Goal: Transaction & Acquisition: Book appointment/travel/reservation

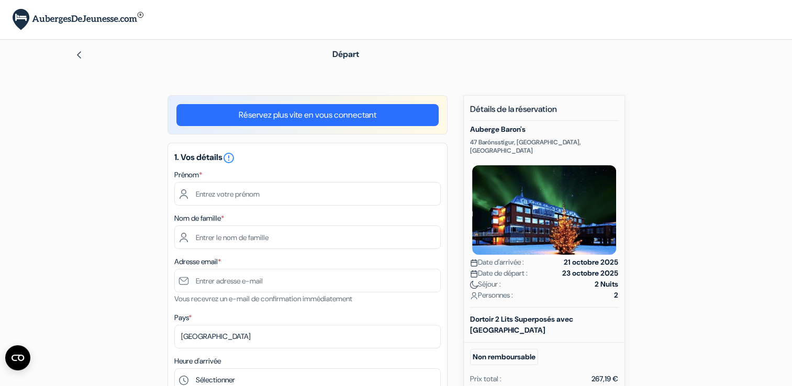
click at [82, 51] on img at bounding box center [79, 55] width 8 height 8
click at [80, 51] on img at bounding box center [79, 55] width 8 height 8
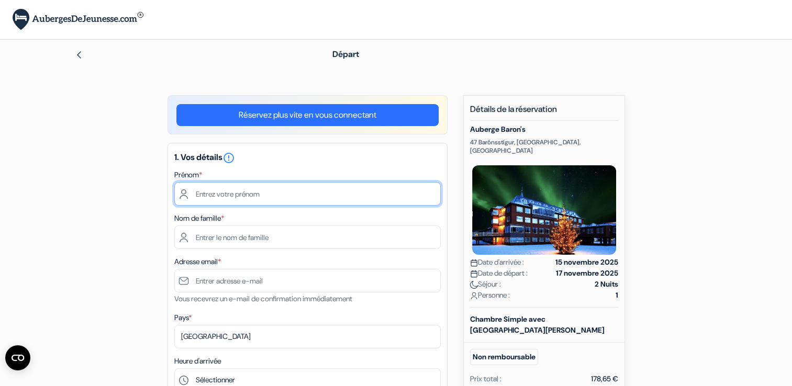
click at [319, 190] on input "text" at bounding box center [307, 194] width 266 height 24
click at [231, 197] on input "text" at bounding box center [307, 194] width 266 height 24
type input "Anthony"
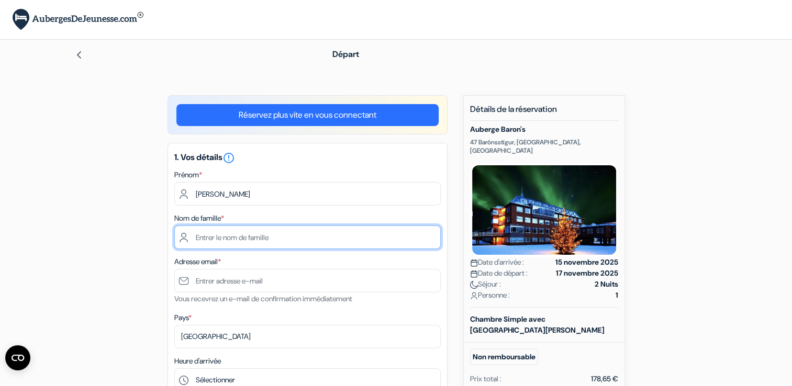
type input "Kalfoun"
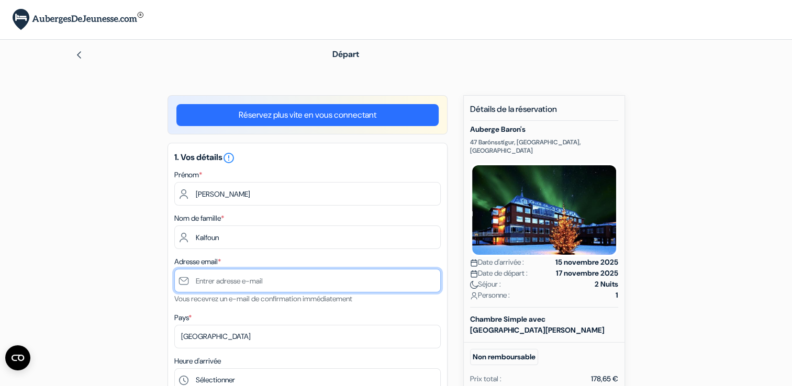
type input "anthony.kalfoun.ak@gmail.com"
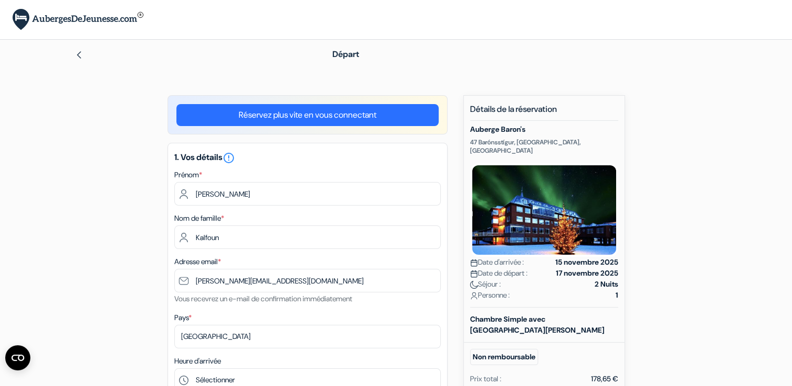
type input "0616996417"
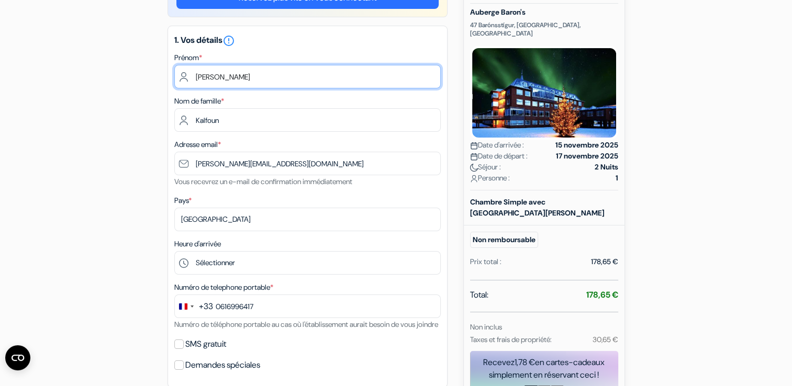
scroll to position [117, 0]
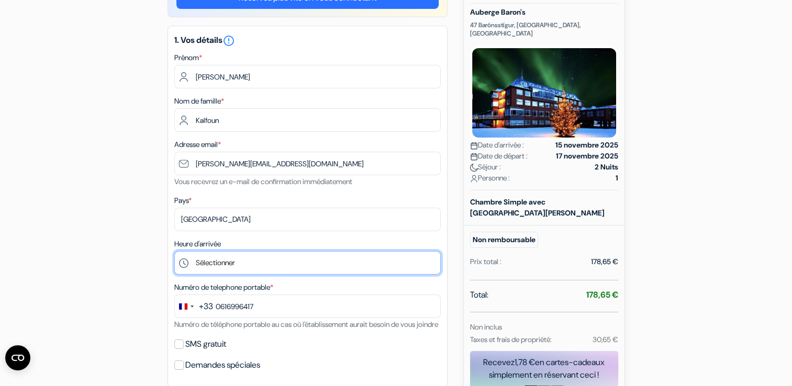
click at [253, 261] on select "Sélectionner 15:00 16:00 17:00 18:00 19:00 20:00 21:00" at bounding box center [307, 263] width 266 height 24
select select "19"
click at [174, 251] on select "Sélectionner 15:00 16:00 17:00 18:00 19:00 20:00 21:00" at bounding box center [307, 263] width 266 height 24
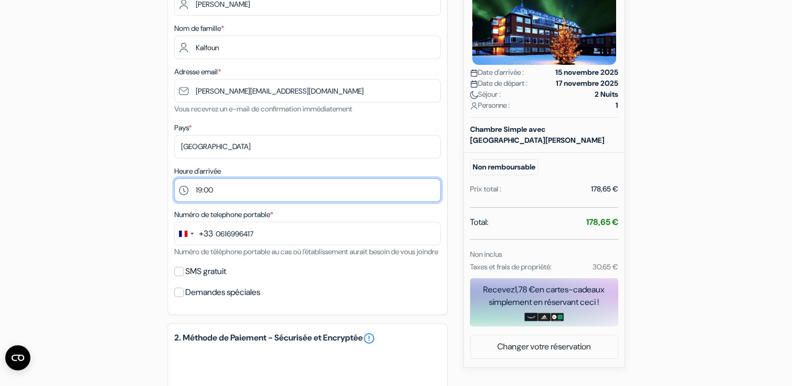
scroll to position [197, 0]
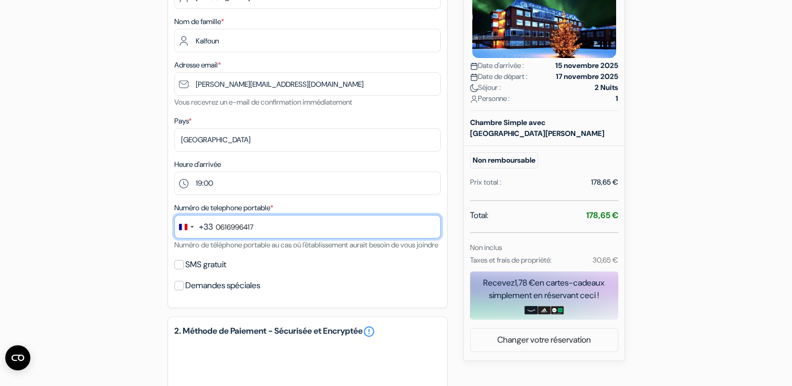
click at [219, 231] on input "0616996417" at bounding box center [307, 227] width 266 height 24
type input "6 16 99 64 17"
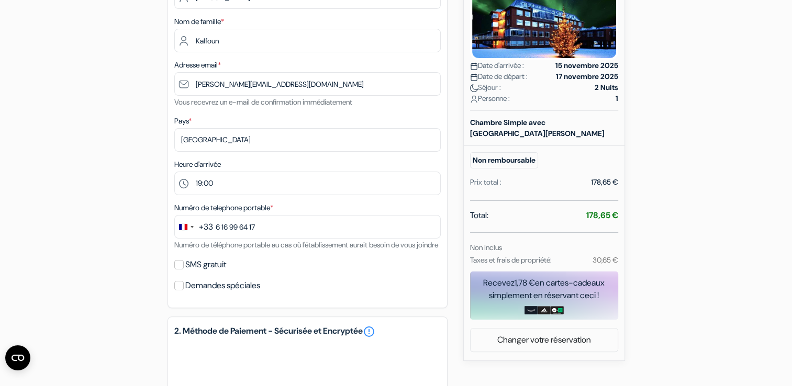
click at [114, 227] on div "add_box Auberge Baron's 47 Barónsstígur, Reykjavik, Islande Détails de l'établi…" at bounding box center [396, 258] width 691 height 720
click at [180, 270] on input "SMS gratuit" at bounding box center [178, 264] width 9 height 9
checkbox input "true"
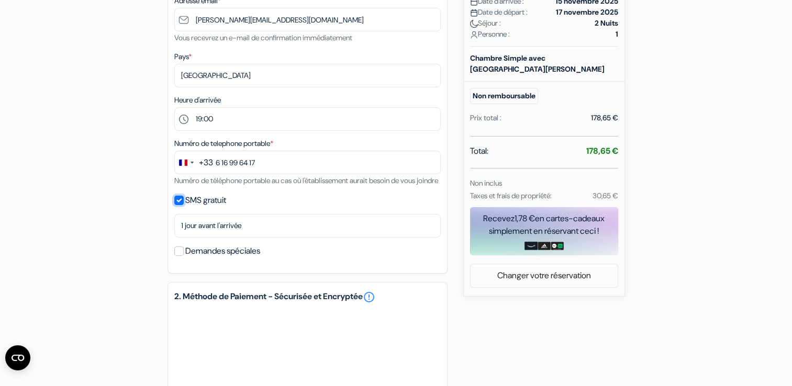
scroll to position [266, 0]
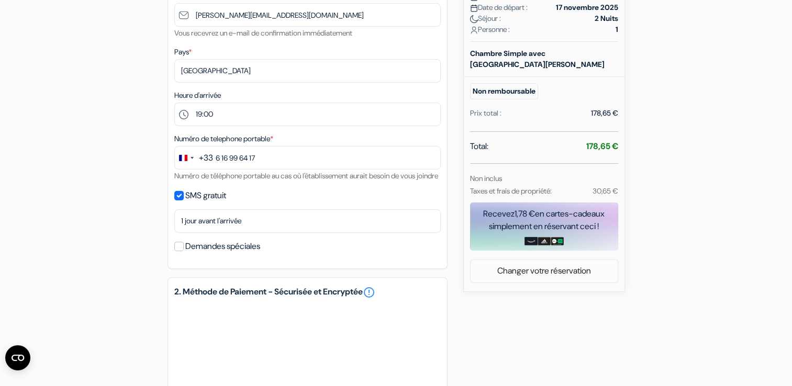
click at [216, 254] on label "Demandes spéciales" at bounding box center [222, 246] width 75 height 15
click at [184, 251] on input "Demandes spéciales" at bounding box center [178, 246] width 9 height 9
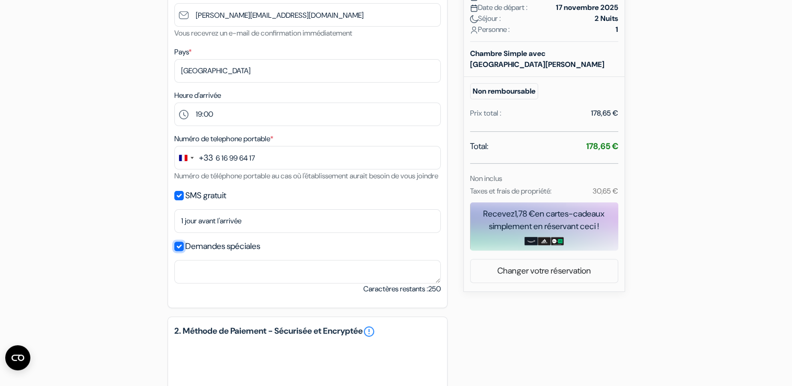
click at [178, 251] on input "Demandes spéciales" at bounding box center [178, 246] width 9 height 9
checkbox input "false"
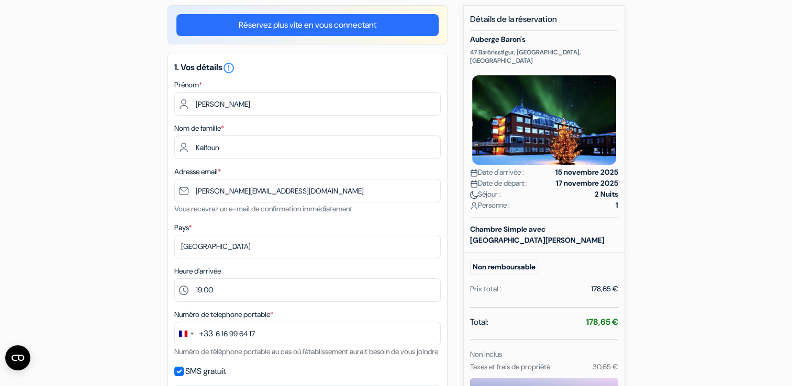
scroll to position [0, 0]
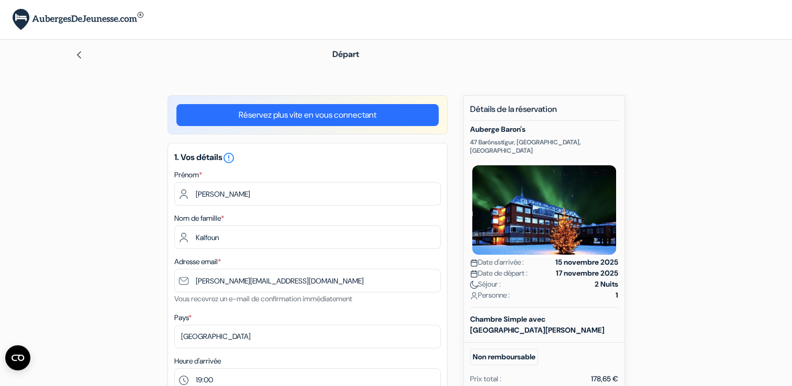
click at [80, 55] on img at bounding box center [79, 55] width 8 height 8
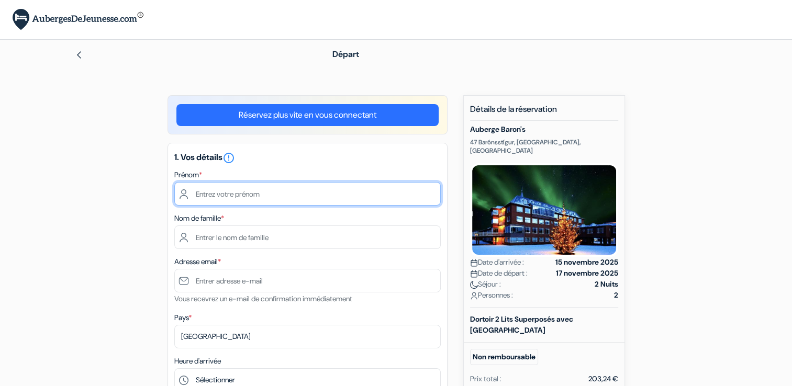
click at [291, 194] on input "text" at bounding box center [307, 194] width 266 height 24
click at [225, 188] on input "text" at bounding box center [307, 194] width 266 height 24
type input "Anthony"
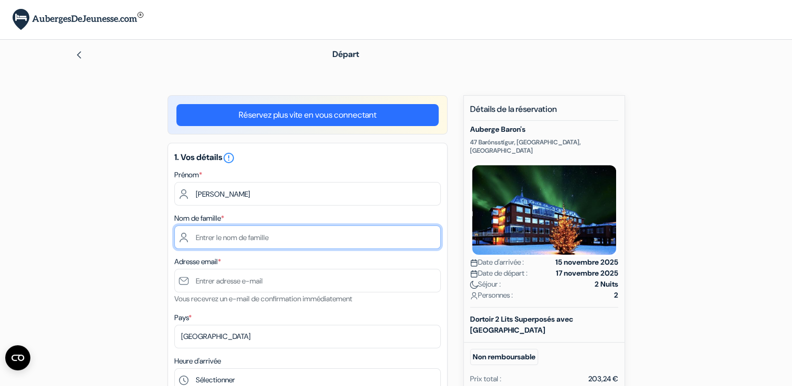
type input "Kalfoun"
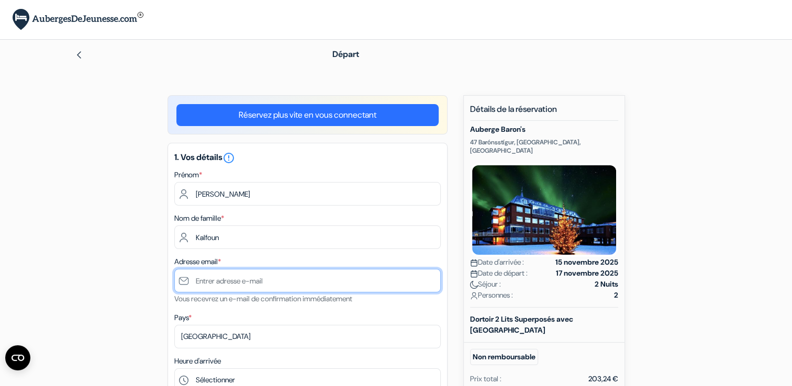
type input "anthony.kalfoun.ak@gmail.com"
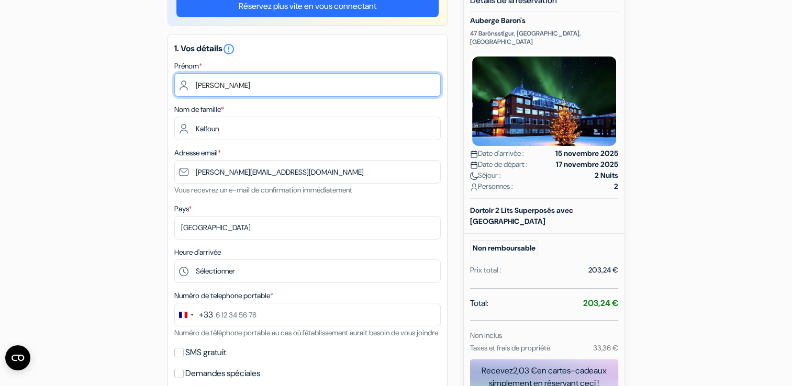
scroll to position [111, 0]
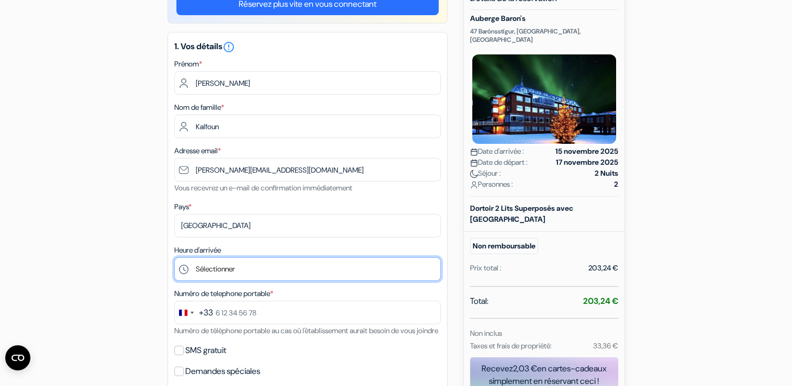
click at [214, 268] on select "Sélectionner 15:00 16:00 17:00 18:00 19:00 20:00 21:00" at bounding box center [307, 270] width 266 height 24
select select "19"
click at [174, 258] on select "Sélectionner 15:00 16:00 17:00 18:00 19:00 20:00 21:00" at bounding box center [307, 270] width 266 height 24
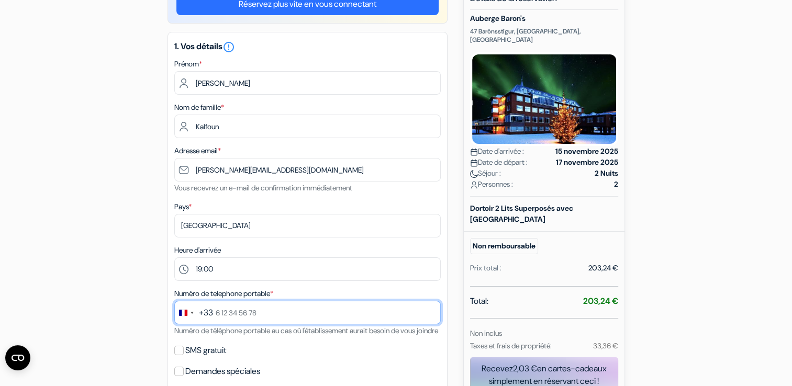
click at [224, 309] on input "text" at bounding box center [307, 313] width 266 height 24
type input "6 16 99 64 17"
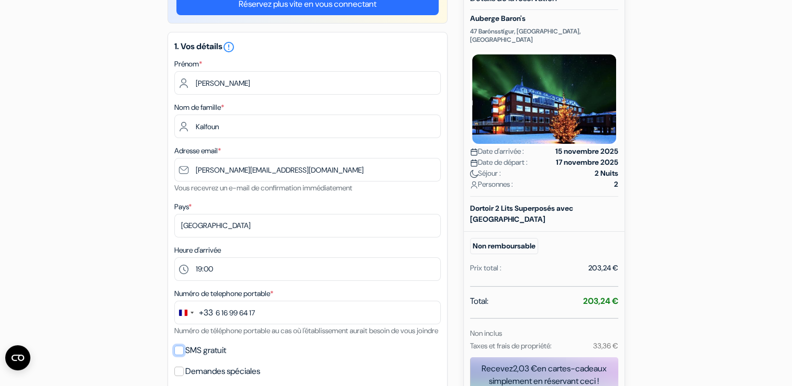
click at [180, 355] on input "SMS gratuit" at bounding box center [178, 350] width 9 height 9
checkbox input "true"
click at [146, 304] on div "add_box Auberge Baron's 47 Barónsstígur, Reykjavik, Islande Détails de l'établi…" at bounding box center [396, 363] width 691 height 759
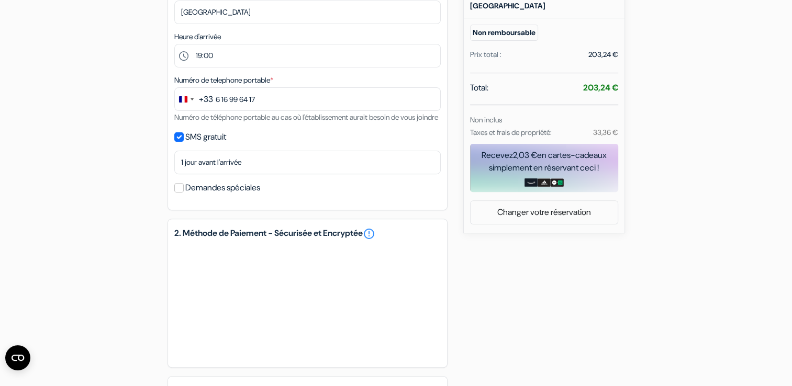
scroll to position [325, 0]
click at [529, 312] on div "add_box Auberge Baron's 47 Barónsstígur, Reykjavik, Islande Détails de l'établi…" at bounding box center [396, 150] width 691 height 759
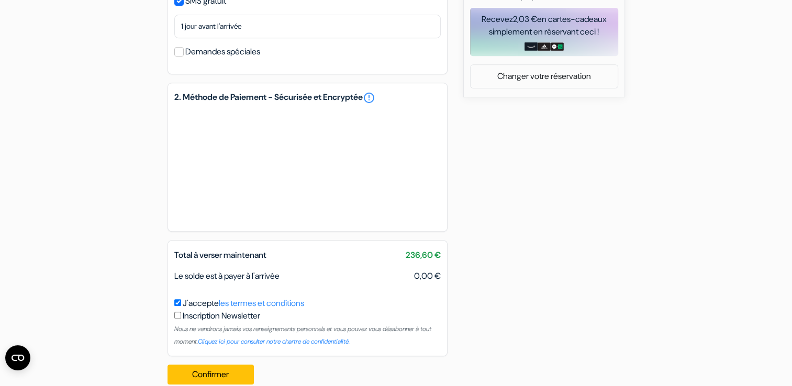
scroll to position [491, 0]
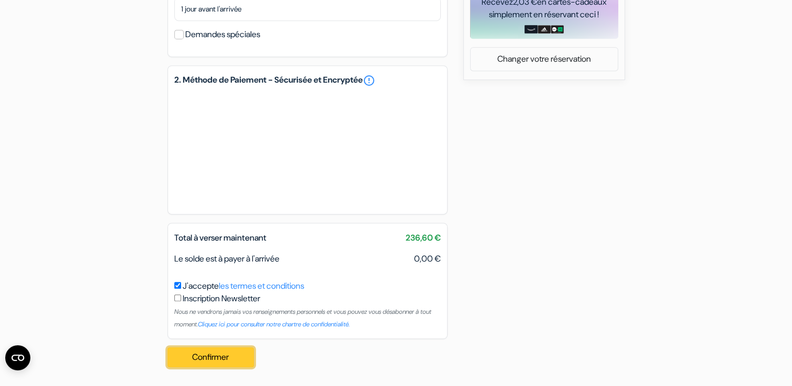
click at [220, 351] on button "Confirmer Loading..." at bounding box center [211, 358] width 87 height 20
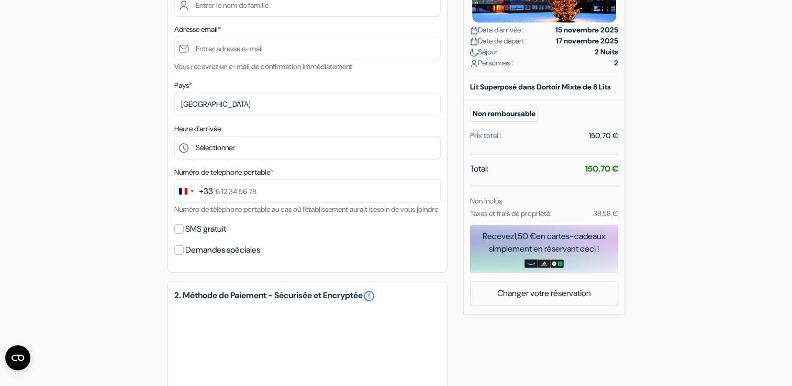
scroll to position [229, 0]
